Goal: Entertainment & Leisure: Consume media (video, audio)

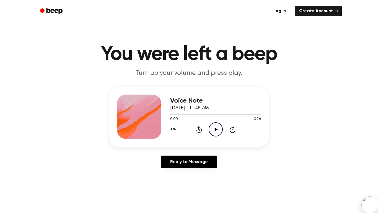
click at [216, 130] on icon at bounding box center [216, 129] width 3 height 4
click at [213, 124] on icon "Play Audio" at bounding box center [216, 129] width 14 height 14
click at [174, 129] on button "1.0x" at bounding box center [174, 129] width 8 height 9
click at [182, 172] on span "1.2x" at bounding box center [179, 173] width 7 height 6
click at [174, 130] on button "1.2x" at bounding box center [174, 129] width 8 height 9
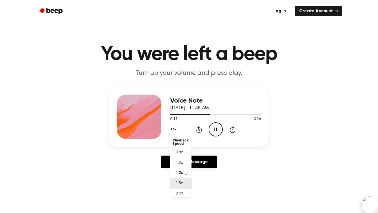
click at [184, 181] on div "1.5x" at bounding box center [180, 183] width 21 height 10
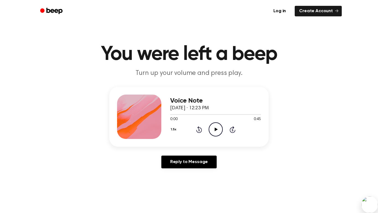
click at [216, 131] on icon "Play Audio" at bounding box center [216, 129] width 14 height 14
click at [215, 124] on icon "Play Audio" at bounding box center [216, 129] width 14 height 14
click at [215, 128] on icon at bounding box center [216, 129] width 3 height 4
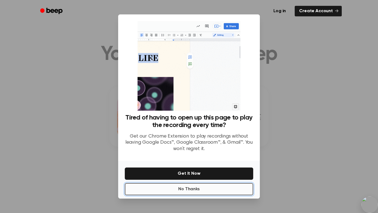
click at [196, 192] on button "No Thanks" at bounding box center [189, 189] width 128 height 12
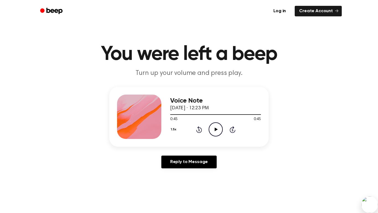
click at [196, 129] on icon "Rewind 5 seconds" at bounding box center [199, 129] width 6 height 7
click at [200, 128] on icon "Rewind 5 seconds" at bounding box center [199, 129] width 6 height 7
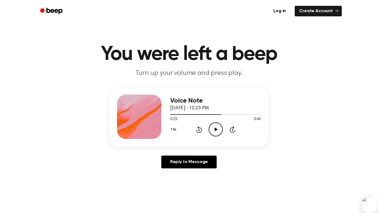
click at [200, 128] on icon "Rewind 5 seconds" at bounding box center [199, 129] width 6 height 7
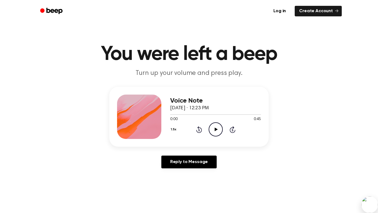
click at [218, 131] on icon "Play Audio" at bounding box center [216, 129] width 14 height 14
click at [215, 126] on icon "Play Audio" at bounding box center [216, 129] width 14 height 14
click at [198, 130] on icon at bounding box center [198, 130] width 1 height 2
click at [197, 130] on icon "Rewind 5 seconds" at bounding box center [199, 129] width 6 height 7
click at [213, 130] on icon "Play Audio" at bounding box center [216, 129] width 14 height 14
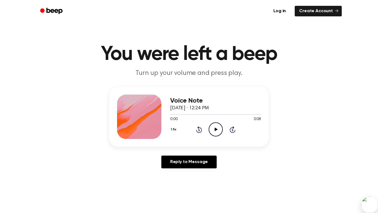
click at [218, 130] on icon "Play Audio" at bounding box center [216, 129] width 14 height 14
click at [215, 131] on icon at bounding box center [216, 129] width 3 height 4
click at [215, 130] on icon at bounding box center [216, 129] width 3 height 4
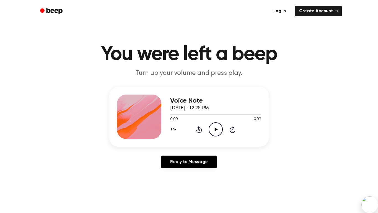
click at [211, 125] on icon "Play Audio" at bounding box center [216, 129] width 14 height 14
click at [215, 129] on icon at bounding box center [216, 129] width 3 height 4
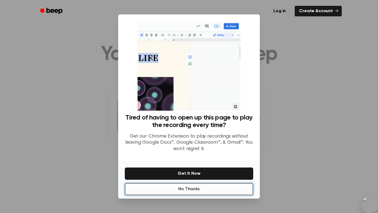
click at [185, 191] on button "No Thanks" at bounding box center [189, 189] width 128 height 12
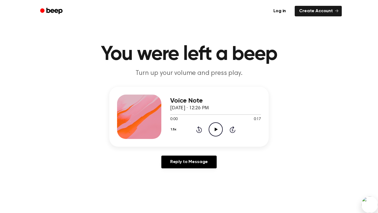
click at [215, 133] on icon "Play Audio" at bounding box center [216, 129] width 14 height 14
click at [217, 131] on icon "Play Audio" at bounding box center [216, 129] width 14 height 14
click at [213, 129] on icon "Play Audio" at bounding box center [216, 129] width 14 height 14
click at [213, 128] on icon "Pause Audio" at bounding box center [216, 129] width 14 height 14
click at [212, 129] on icon "Play Audio" at bounding box center [216, 129] width 14 height 14
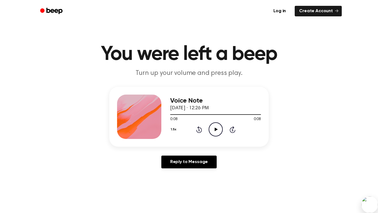
click at [217, 126] on icon "Play Audio" at bounding box center [216, 129] width 14 height 14
click at [215, 129] on icon at bounding box center [216, 129] width 3 height 4
click at [212, 126] on icon "Play Audio" at bounding box center [216, 129] width 14 height 14
